Goal: Check status: Check status

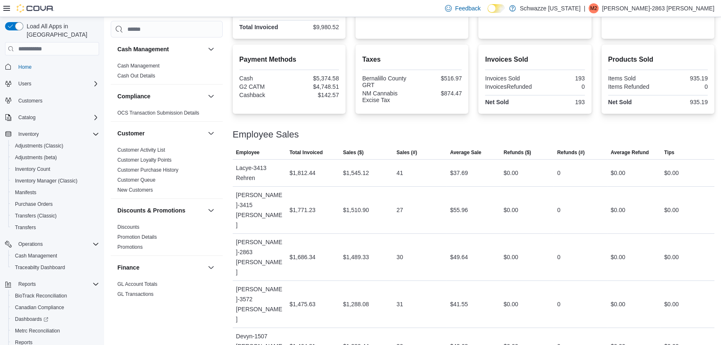
scroll to position [33, 0]
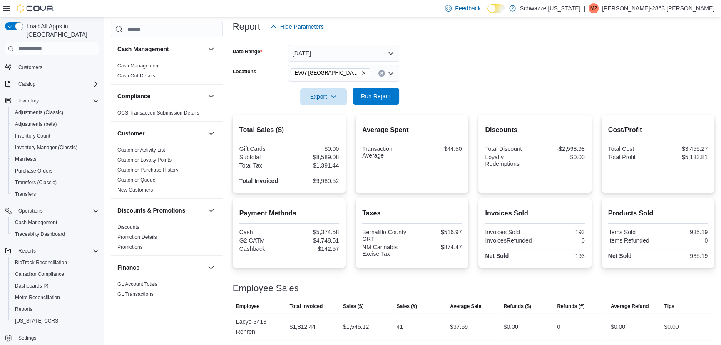
click at [373, 98] on span "Run Report" at bounding box center [376, 96] width 37 height 17
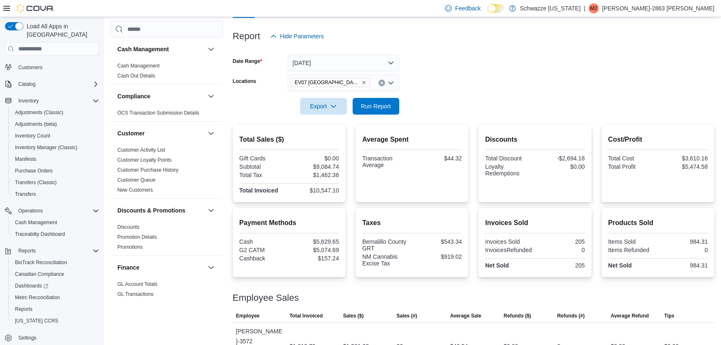
drag, startPoint x: 423, startPoint y: 112, endPoint x: 422, endPoint y: 92, distance: 20.1
click at [425, 106] on div "Report Hide Parameters Date Range [DATE] Locations EV07 Paradise Hills Export R…" at bounding box center [474, 310] width 482 height 584
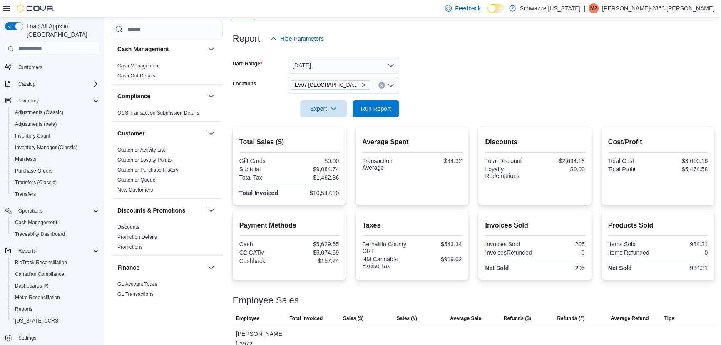
scroll to position [85, 0]
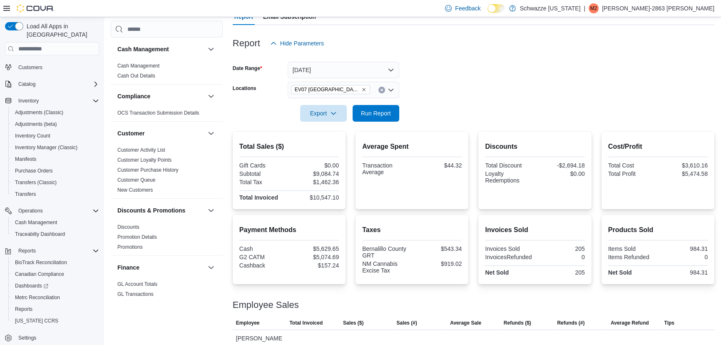
click at [422, 92] on form "Date Range [DATE] Locations [GEOGRAPHIC_DATA] [GEOGRAPHIC_DATA] Export Run Repo…" at bounding box center [474, 87] width 482 height 70
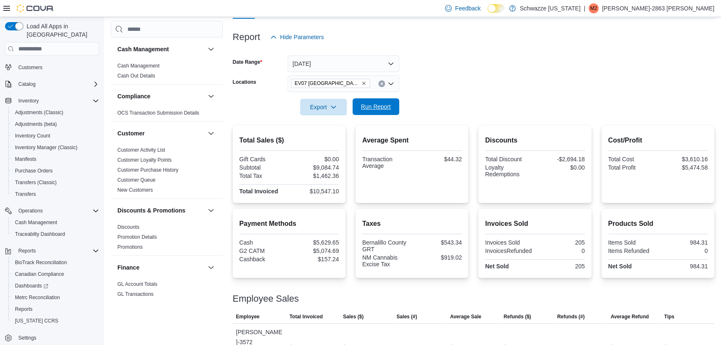
scroll to position [94, 0]
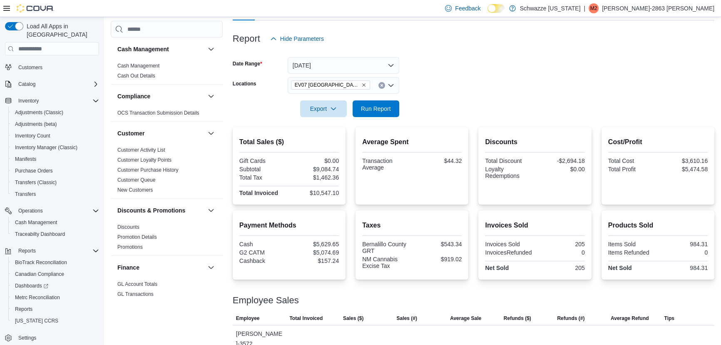
click at [327, 164] on div "Gift Cards $0.00 Subtotal $9,084.74 Total Tax $1,462.36 Total Invoiced $10,547.…" at bounding box center [289, 177] width 100 height 40
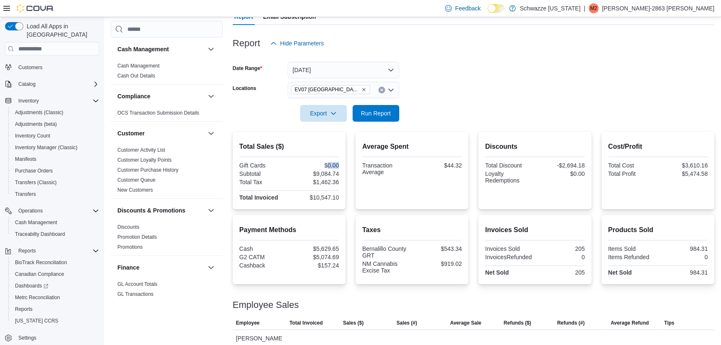
click at [327, 164] on div "$0.00" at bounding box center [315, 165] width 48 height 7
click at [328, 172] on div "$9,084.74" at bounding box center [315, 173] width 48 height 7
copy div "9,084.74"
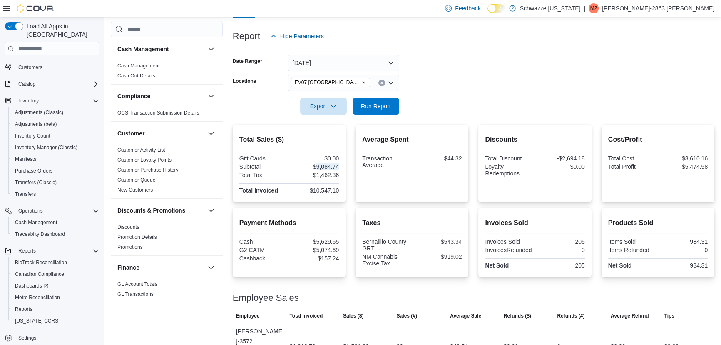
scroll to position [94, 0]
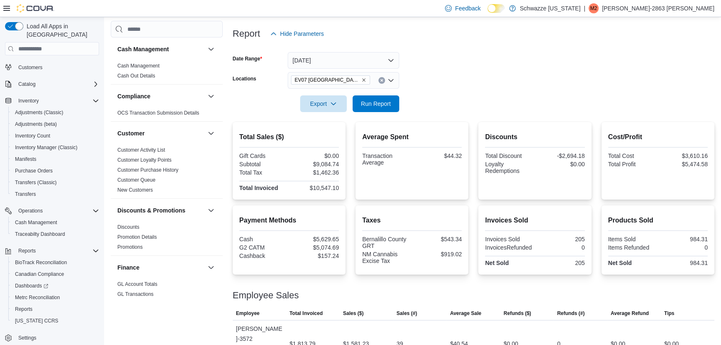
drag, startPoint x: 427, startPoint y: 106, endPoint x: 425, endPoint y: 93, distance: 13.4
click at [426, 103] on form "Date Range [DATE] Locations [GEOGRAPHIC_DATA] [GEOGRAPHIC_DATA] Export Run Repo…" at bounding box center [474, 77] width 482 height 70
click at [424, 85] on form "Date Range [DATE] Locations [GEOGRAPHIC_DATA] [GEOGRAPHIC_DATA] Export Run Repo…" at bounding box center [474, 77] width 482 height 70
click at [472, 116] on div at bounding box center [474, 117] width 482 height 10
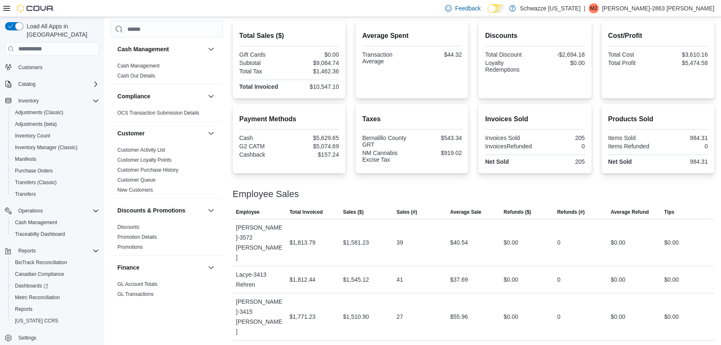
scroll to position [198, 0]
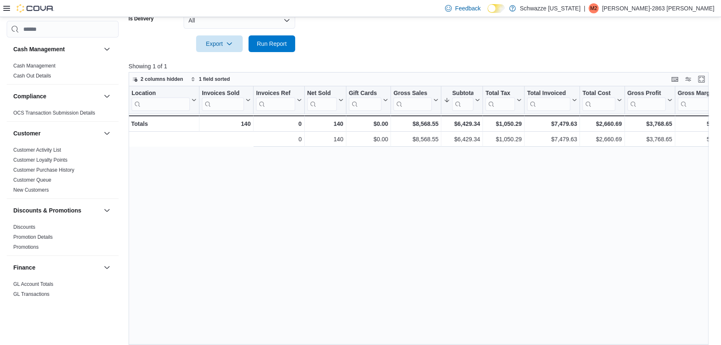
scroll to position [0, 176]
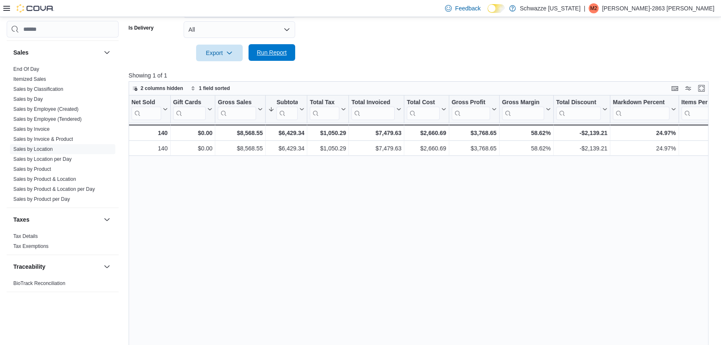
click at [268, 50] on span "Run Report" at bounding box center [272, 52] width 30 height 8
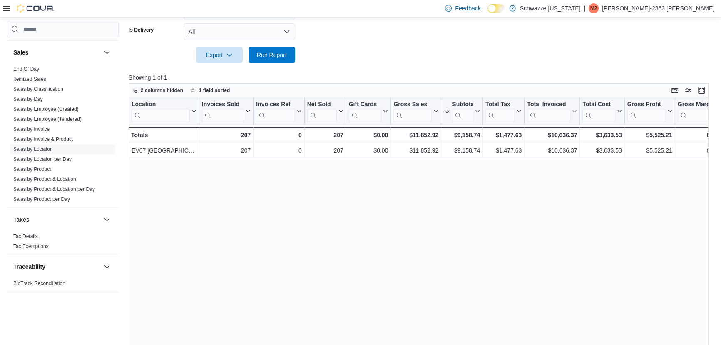
scroll to position [245, 0]
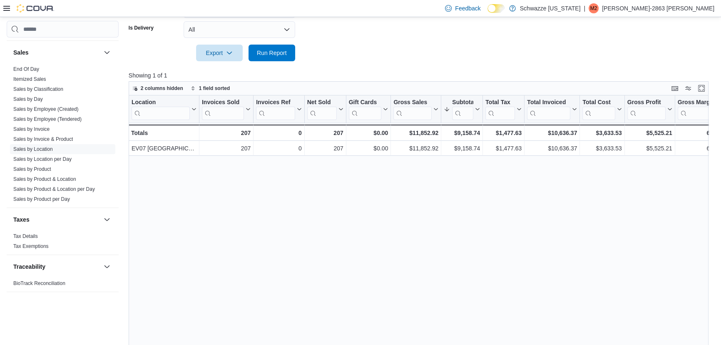
click at [416, 191] on div "Location Click to view column header actions Invoices Sold Click to view column…" at bounding box center [421, 226] width 585 height 262
click at [431, 188] on div "Location Click to view column header actions Invoices Sold Click to view column…" at bounding box center [421, 226] width 585 height 262
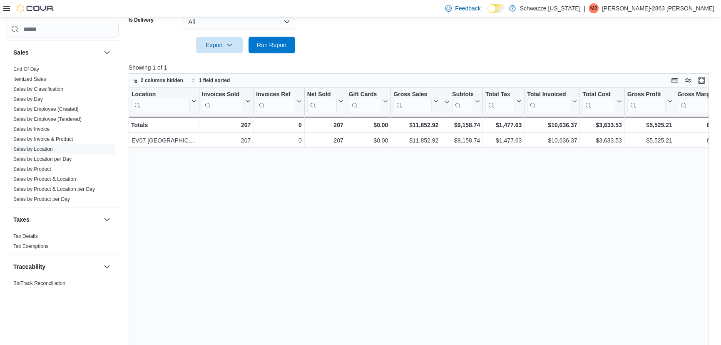
scroll to position [254, 0]
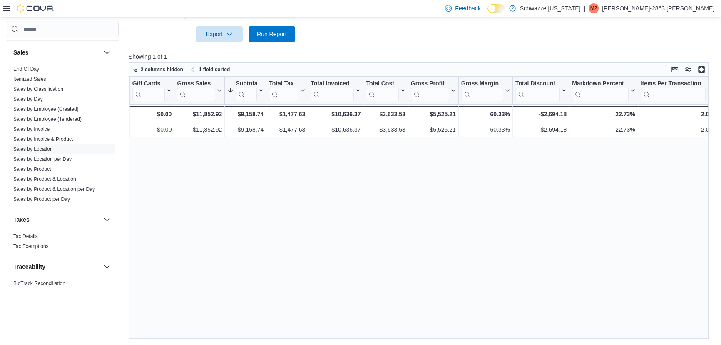
drag, startPoint x: 554, startPoint y: 194, endPoint x: 582, endPoint y: 192, distance: 28.8
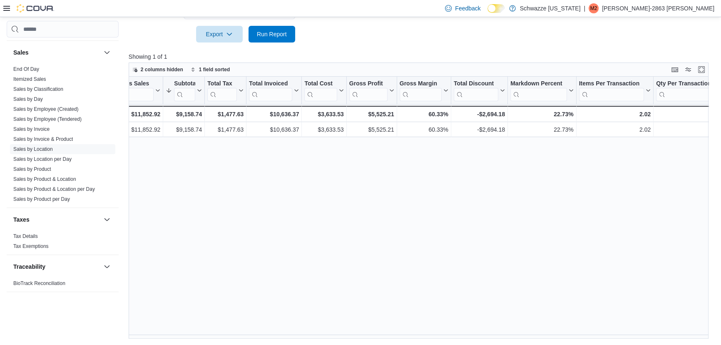
drag, startPoint x: 520, startPoint y: 167, endPoint x: 542, endPoint y: 162, distance: 21.6
click at [318, 216] on div "Location Click to view column header actions Invoices Sold Click to view column…" at bounding box center [421, 208] width 585 height 262
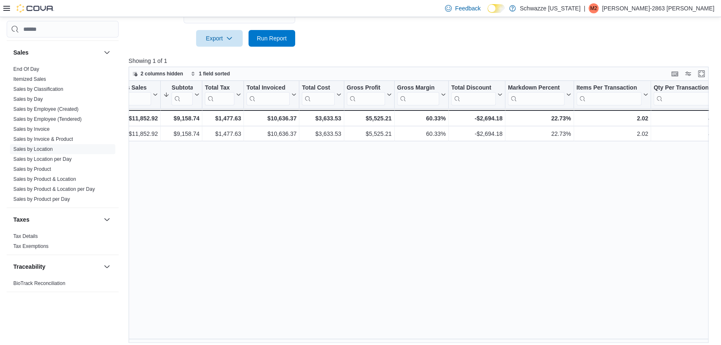
scroll to position [264, 0]
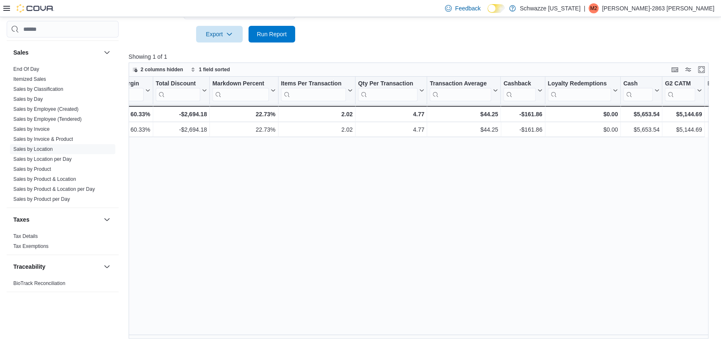
drag, startPoint x: 407, startPoint y: 164, endPoint x: 456, endPoint y: 167, distance: 49.2
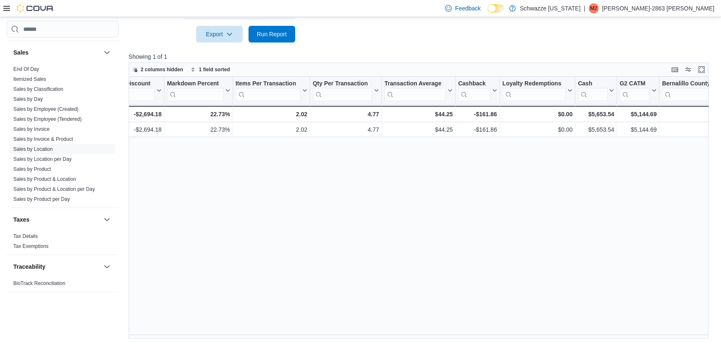
scroll to position [0, 0]
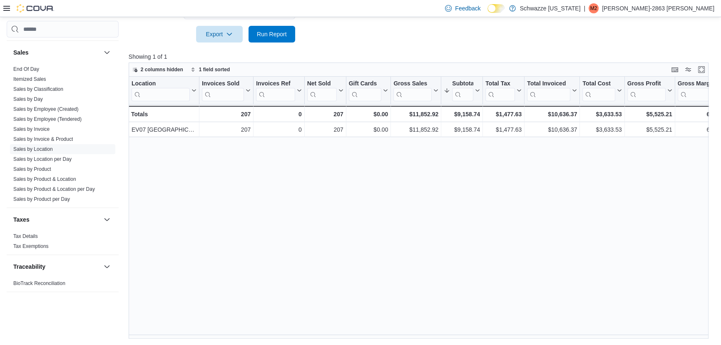
drag, startPoint x: 433, startPoint y: 176, endPoint x: 156, endPoint y: 176, distance: 276.4
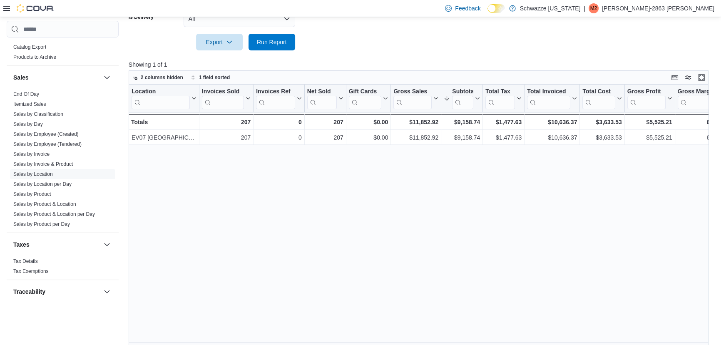
scroll to position [254, 0]
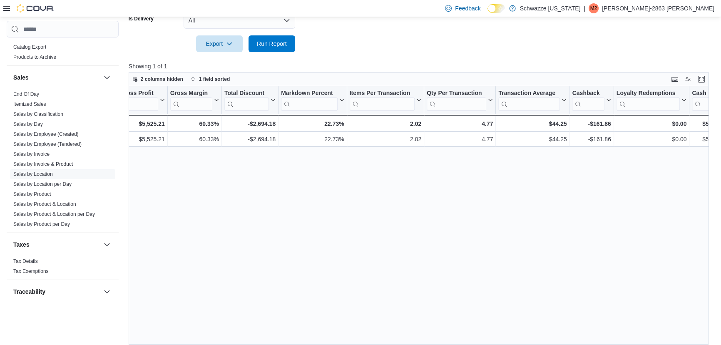
drag, startPoint x: 413, startPoint y: 249, endPoint x: 438, endPoint y: 250, distance: 25.4
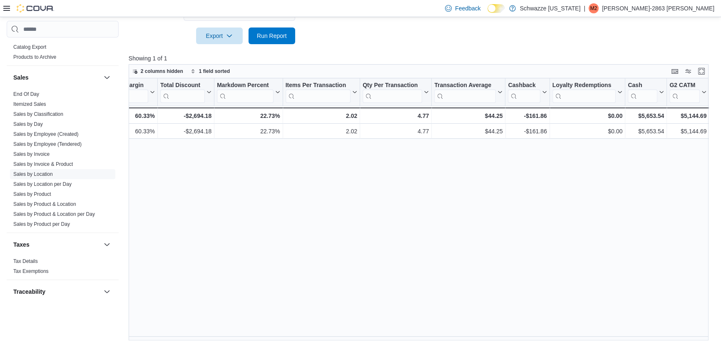
scroll to position [264, 0]
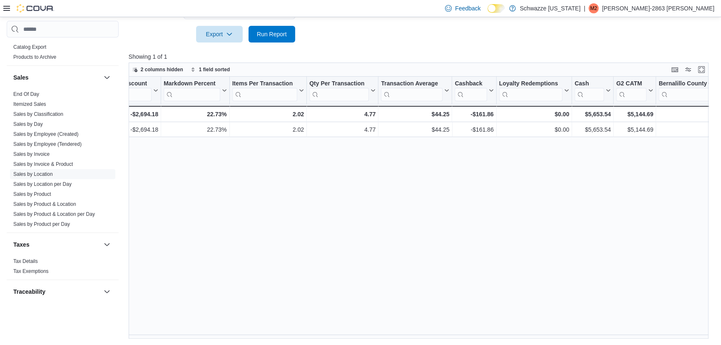
drag, startPoint x: 421, startPoint y: 178, endPoint x: 439, endPoint y: 184, distance: 19.1
click at [234, 173] on div "Location Click to view column header actions Invoices Sold Click to view column…" at bounding box center [421, 208] width 585 height 262
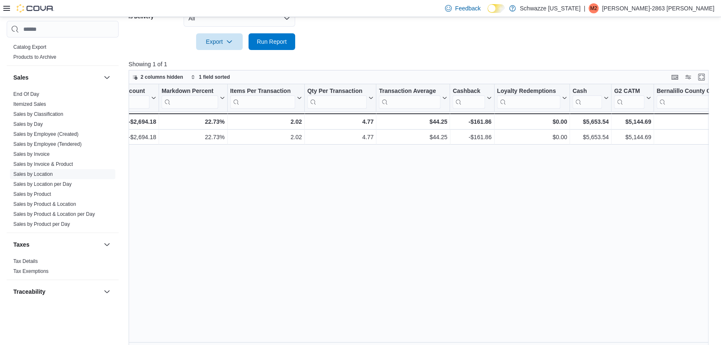
scroll to position [254, 0]
click at [269, 47] on span "Run Report" at bounding box center [272, 43] width 37 height 17
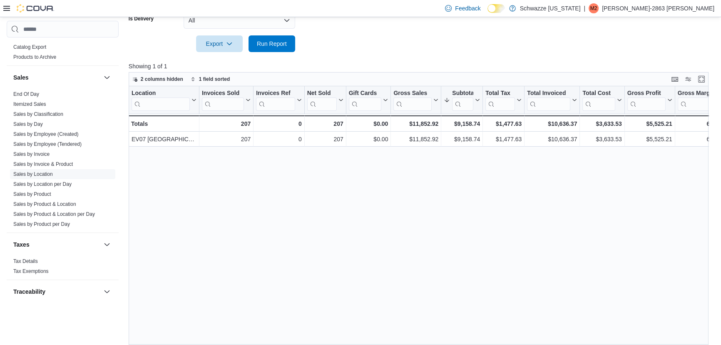
click at [240, 187] on div "Location Click to view column header actions Invoices Sold Click to view column…" at bounding box center [421, 217] width 585 height 262
click at [267, 187] on div "Location Click to view column header actions Invoices Sold Click to view column…" at bounding box center [421, 217] width 585 height 262
click at [276, 45] on span "Run Report" at bounding box center [272, 43] width 30 height 8
drag, startPoint x: 458, startPoint y: 220, endPoint x: 447, endPoint y: 215, distance: 12.5
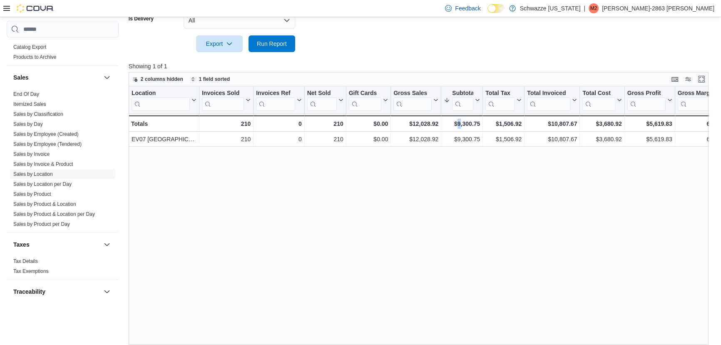
click at [457, 221] on div "Location Click to view column header actions Invoices Sold Click to view column…" at bounding box center [421, 217] width 585 height 262
click at [447, 210] on div "Location Click to view column header actions Invoices Sold Click to view column…" at bounding box center [421, 217] width 585 height 262
drag, startPoint x: 398, startPoint y: 256, endPoint x: 398, endPoint y: 251, distance: 5.0
click at [398, 251] on div "Location Click to view column header actions Invoices Sold Click to view column…" at bounding box center [421, 217] width 585 height 262
click at [395, 77] on div "2 columns hidden 1 field sorted" at bounding box center [419, 79] width 580 height 14
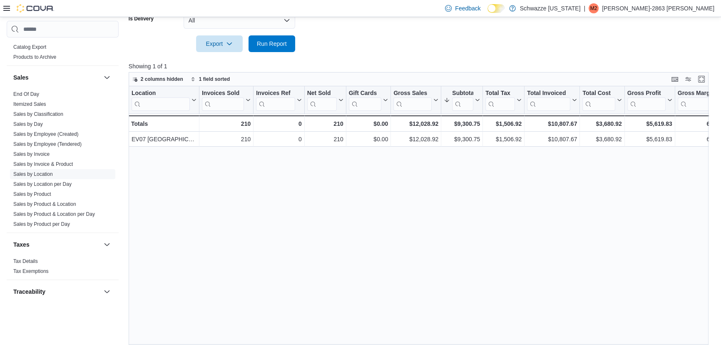
scroll to position [264, 0]
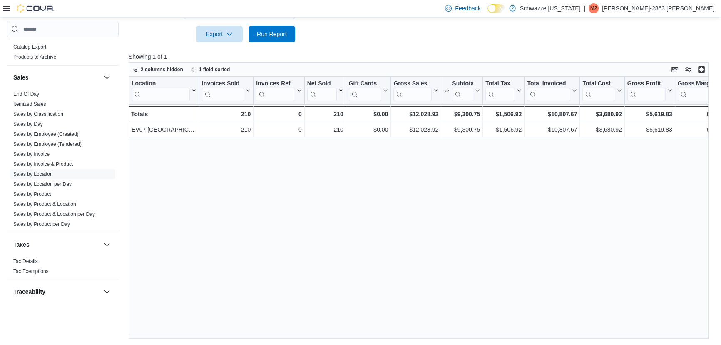
drag, startPoint x: 289, startPoint y: 279, endPoint x: 266, endPoint y: 120, distance: 160.3
click at [290, 252] on div "Location Click to view column header actions Invoices Sold Click to view column…" at bounding box center [421, 208] width 585 height 262
click at [286, 37] on span "Run Report" at bounding box center [272, 33] width 37 height 17
